Goal: Information Seeking & Learning: Learn about a topic

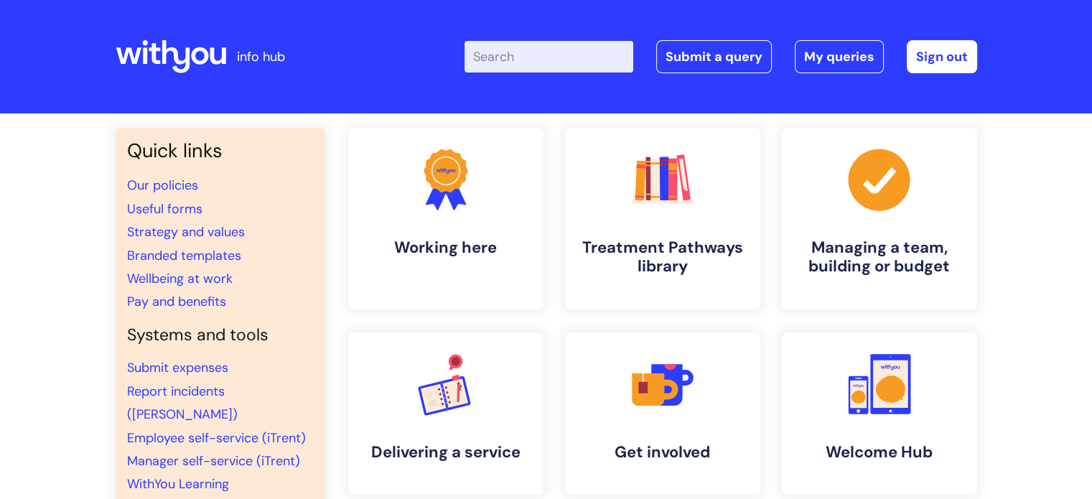
click at [545, 58] on input "Enter your search term here..." at bounding box center [549, 57] width 169 height 32
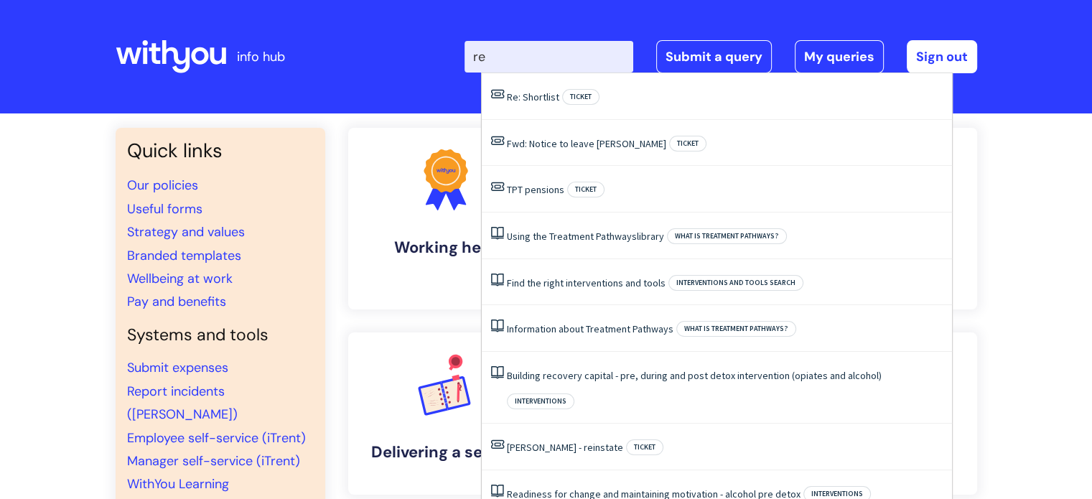
type input "r"
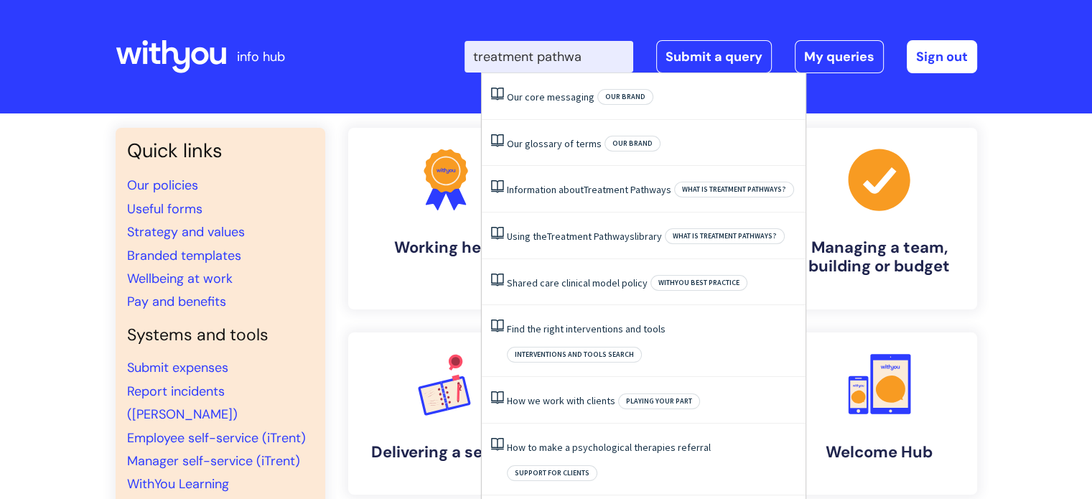
type input "treatment pathway"
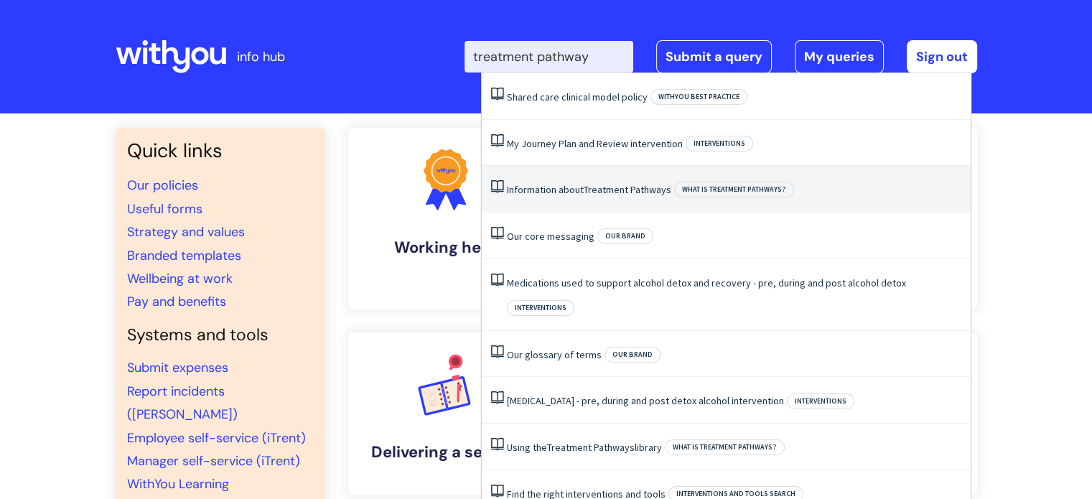
click at [642, 187] on span "Pathways" at bounding box center [651, 189] width 41 height 13
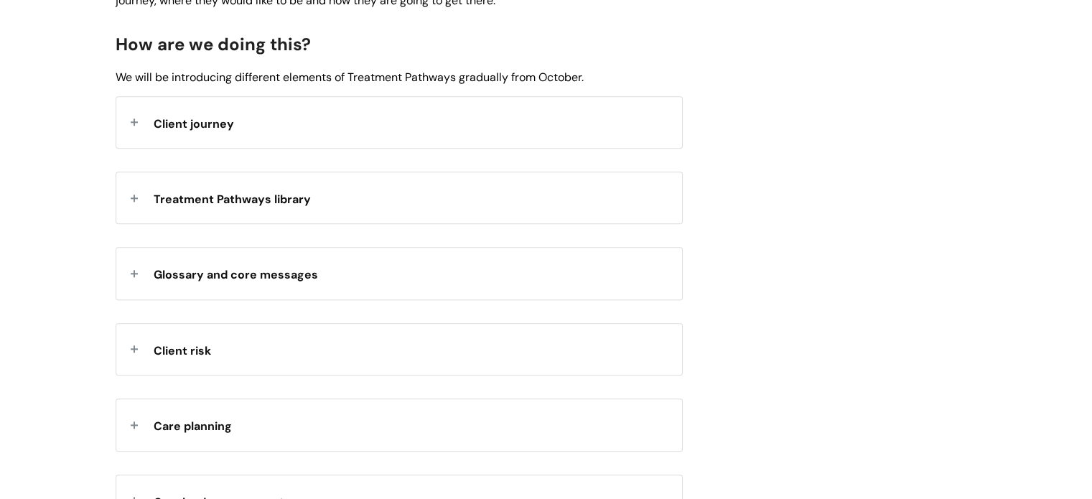
scroll to position [1531, 0]
click at [244, 203] on span "Treatment Pathways library" at bounding box center [232, 199] width 157 height 15
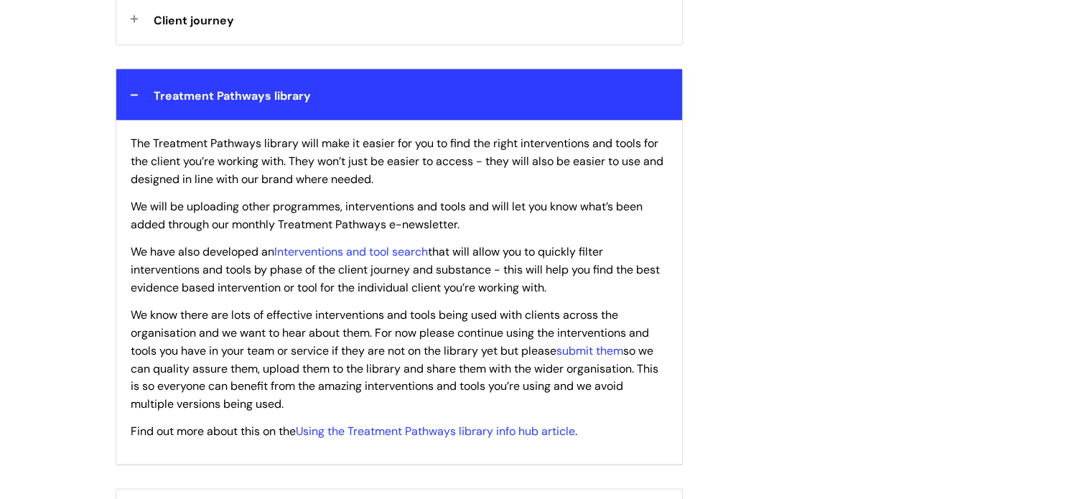
scroll to position [1663, 0]
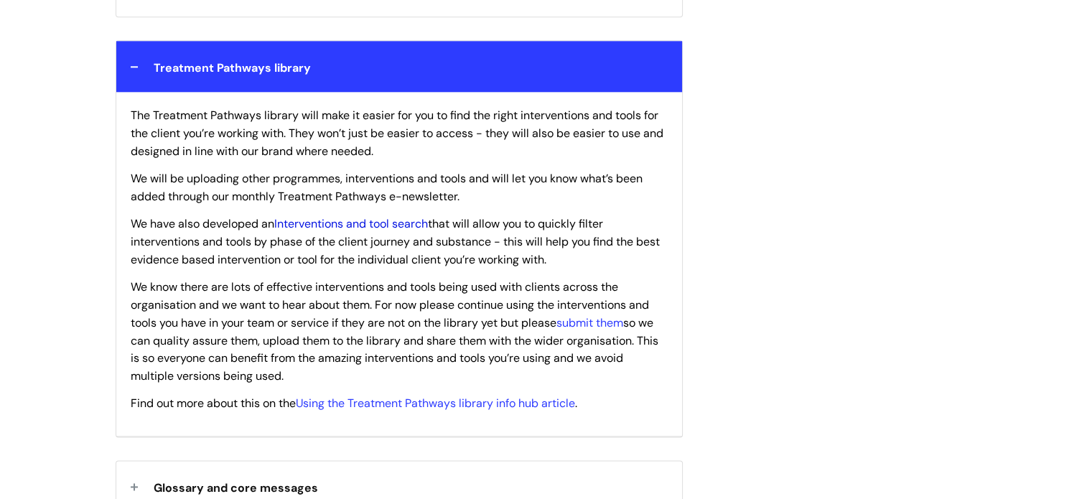
click at [383, 227] on link "Interventions and tool search" at bounding box center [351, 223] width 154 height 15
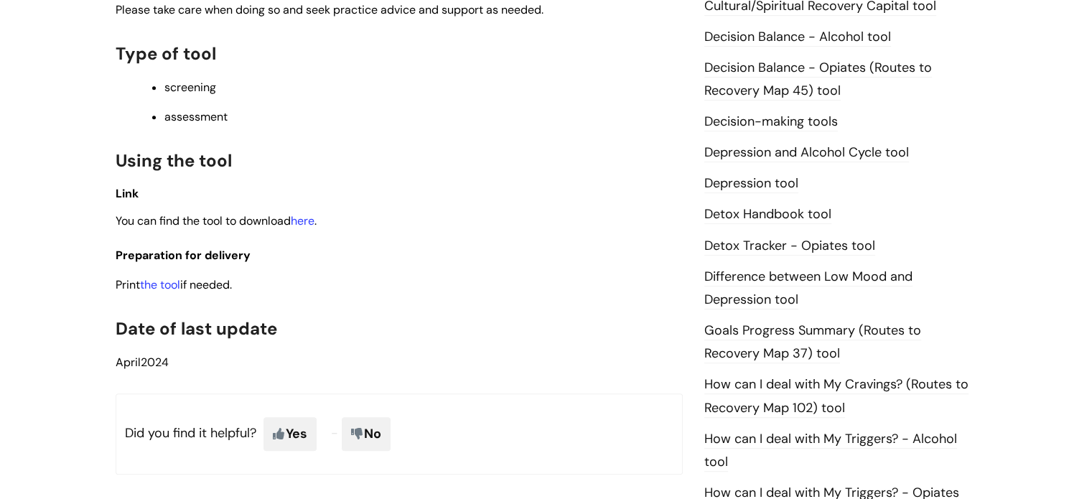
scroll to position [720, 0]
click at [305, 226] on link "here" at bounding box center [303, 220] width 24 height 15
click at [169, 287] on link "the tool" at bounding box center [160, 283] width 40 height 15
